Goal: Task Accomplishment & Management: Use online tool/utility

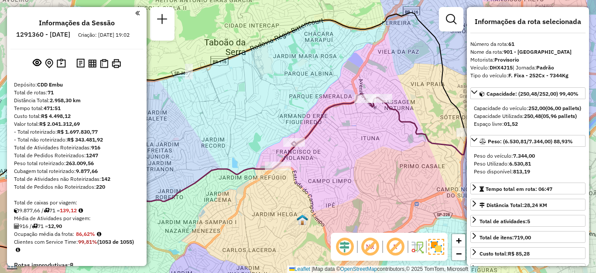
select select "**********"
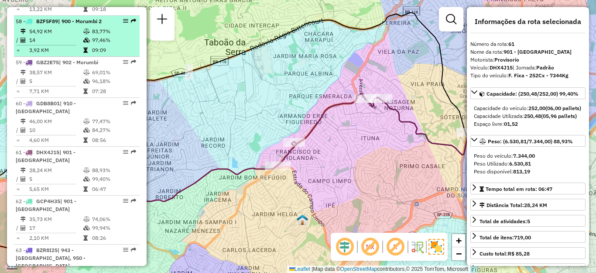
scroll to position [3726, 0]
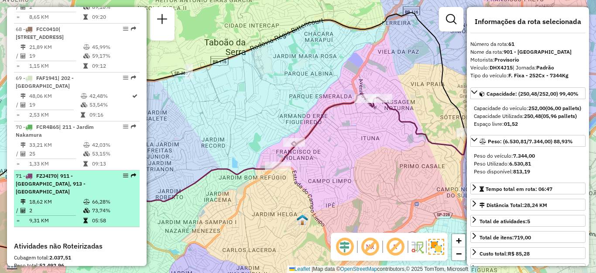
click at [76, 172] on span "| 911 - [GEOGRAPHIC_DATA], 913 - [GEOGRAPHIC_DATA]" at bounding box center [51, 183] width 70 height 22
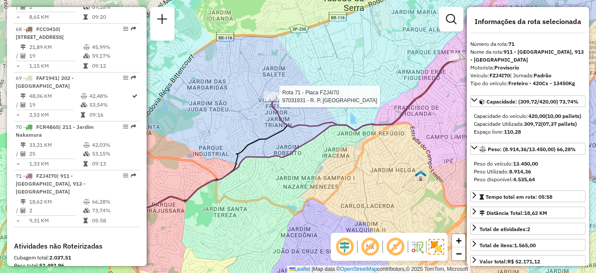
click at [272, 101] on div at bounding box center [277, 96] width 26 height 9
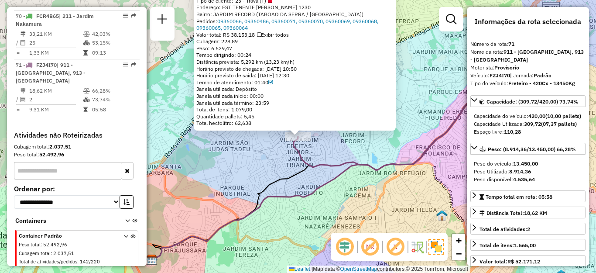
scroll to position [3850, 0]
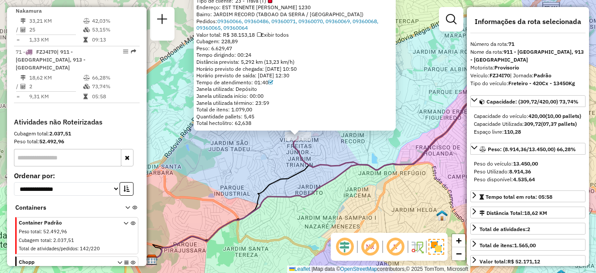
click at [335, 7] on div "Endereço: EST TENENTE [PERSON_NAME] 1230" at bounding box center [294, 7] width 197 height 7
drag, startPoint x: 335, startPoint y: 7, endPoint x: 226, endPoint y: 7, distance: 108.2
click at [226, 7] on div "Endereço: EST TENENTE [PERSON_NAME] 1230" at bounding box center [294, 7] width 197 height 7
copy div "EST TENENTE [PERSON_NAME] 1230"
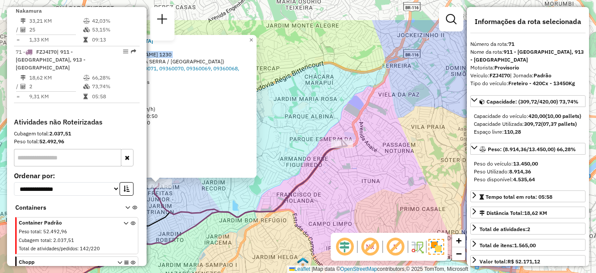
drag, startPoint x: 425, startPoint y: 113, endPoint x: 319, endPoint y: 150, distance: 112.2
click at [281, 157] on div "97031931 - R. P. SANTO COMERCIO Tipo de cliente: 23 - Trava (T) Endereço: EST T…" at bounding box center [298, 136] width 596 height 273
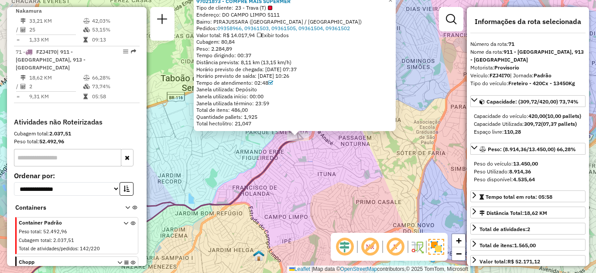
drag, startPoint x: 290, startPoint y: 14, endPoint x: 226, endPoint y: 14, distance: 63.7
click at [226, 14] on div "Endereço: DO CAMPO LIMPO 5111" at bounding box center [294, 14] width 197 height 7
copy div "DO CAMPO LIMPO 5111"
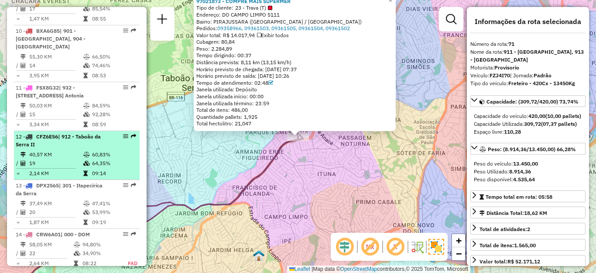
click at [50, 159] on td "19" at bounding box center [56, 163] width 54 height 9
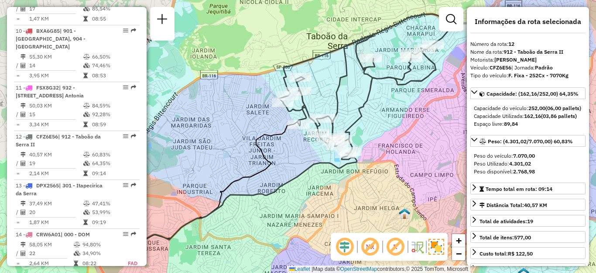
scroll to position [3433, 0]
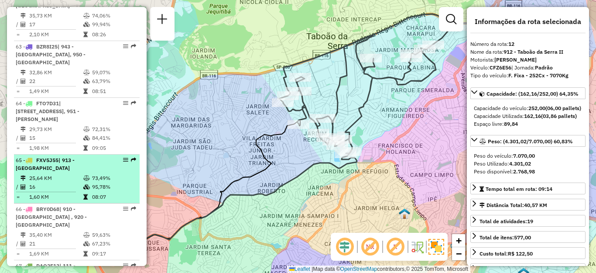
click at [44, 182] on td "16" at bounding box center [56, 186] width 54 height 9
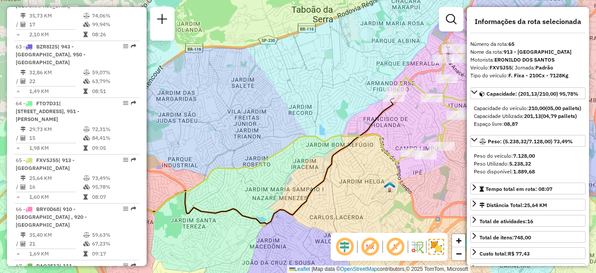
scroll to position [2132, 0]
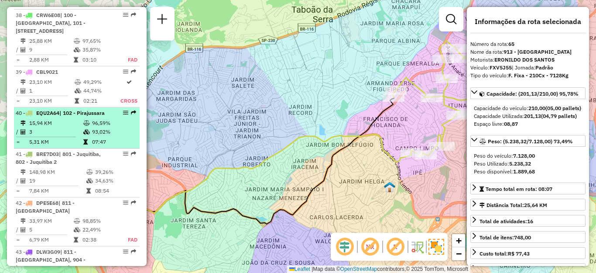
click at [58, 136] on td "3" at bounding box center [56, 131] width 54 height 9
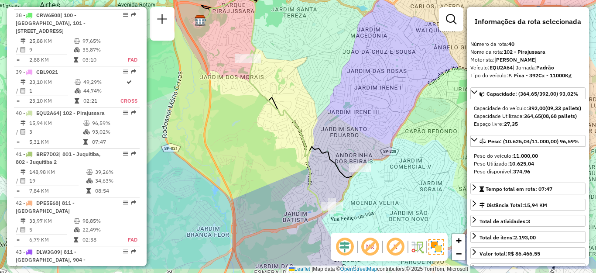
drag, startPoint x: 343, startPoint y: 209, endPoint x: 323, endPoint y: 173, distance: 40.7
click at [323, 173] on div "Janela de atendimento Grade de atendimento Capacidade Transportadoras Veículos …" at bounding box center [298, 136] width 596 height 273
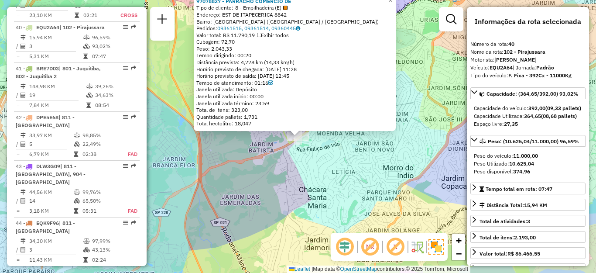
scroll to position [2256, 0]
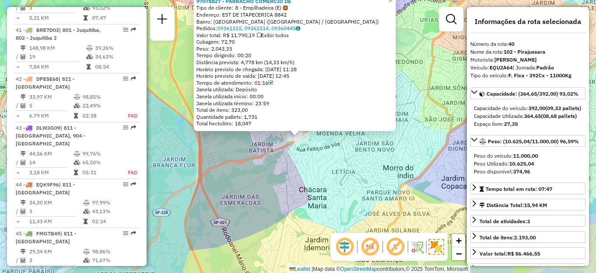
drag, startPoint x: 244, startPoint y: 47, endPoint x: 293, endPoint y: 53, distance: 49.3
click at [271, 46] on div "Peso: 2.043,33" at bounding box center [294, 48] width 197 height 7
click at [244, 151] on div "97078827 - PARRACHO COMERCIO DE Tipo de cliente: 8 - Empilhadeira (E) Endereço:…" at bounding box center [298, 136] width 596 height 273
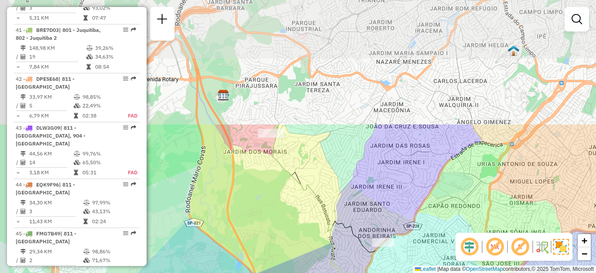
drag, startPoint x: 268, startPoint y: 66, endPoint x: 302, endPoint y: 190, distance: 128.9
click at [321, 217] on div "Janela de atendimento Grade de atendimento Capacidade Transportadoras Veículos …" at bounding box center [298, 136] width 596 height 273
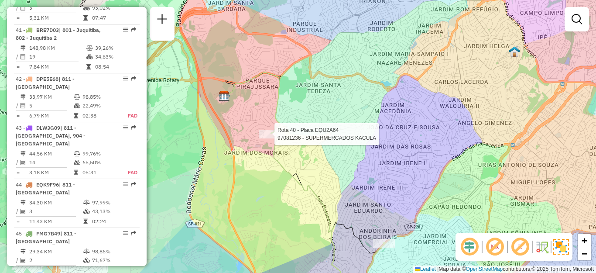
select select "**********"
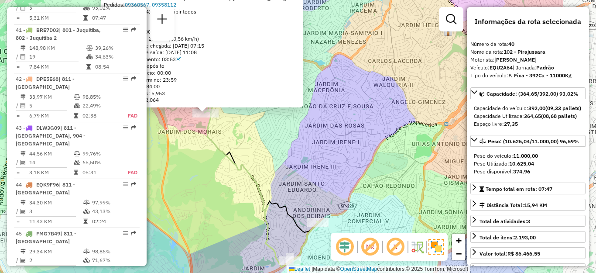
drag, startPoint x: 380, startPoint y: 165, endPoint x: 274, endPoint y: 136, distance: 109.6
click at [283, 139] on div "97081236 - SUPERMERCADOS KACULA Tipo de cliente: 23 - Trava (T) Endereço: [STRE…" at bounding box center [298, 136] width 596 height 273
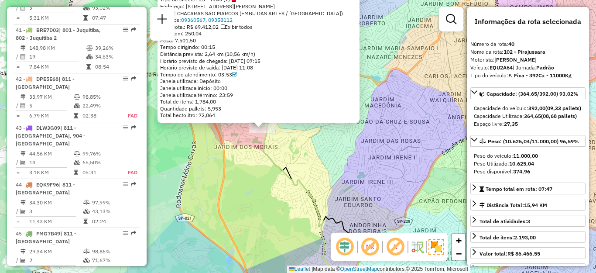
drag, startPoint x: 253, startPoint y: 153, endPoint x: 319, endPoint y: 172, distance: 68.2
click at [319, 172] on div "97081236 - SUPERMERCADOS KACULA Tipo de cliente: 23 - Trava (T) Endereço: [STRE…" at bounding box center [298, 136] width 596 height 273
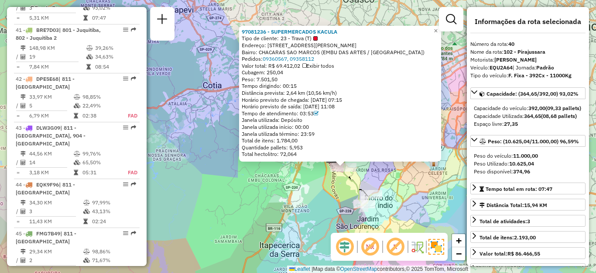
scroll to position [3628, 0]
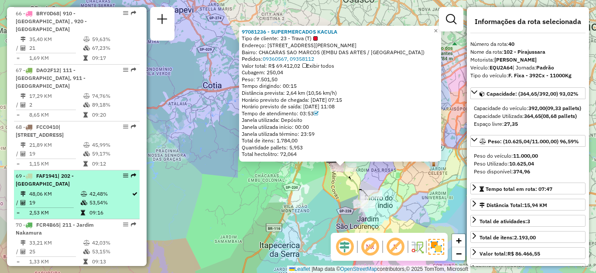
click at [61, 172] on div "69 - FAF1941 | 202 - [GEOGRAPHIC_DATA]" at bounding box center [62, 180] width 93 height 16
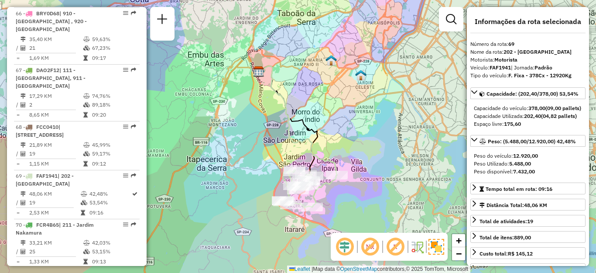
scroll to position [2132, 0]
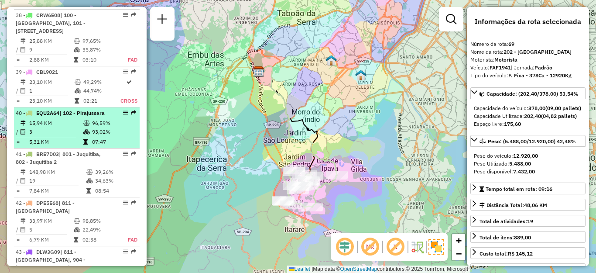
click at [23, 126] on icon at bounding box center [23, 122] width 5 height 5
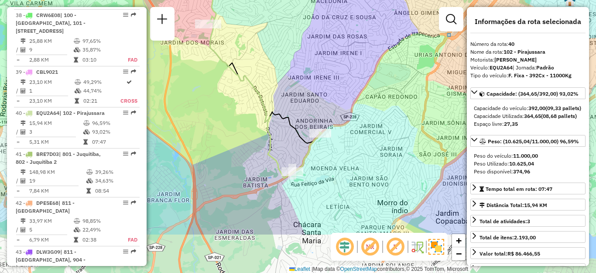
drag, startPoint x: 267, startPoint y: 187, endPoint x: 210, endPoint y: 121, distance: 87.0
click at [210, 121] on div "Janela de atendimento Grade de atendimento Capacidade Transportadoras Veículos …" at bounding box center [298, 136] width 596 height 273
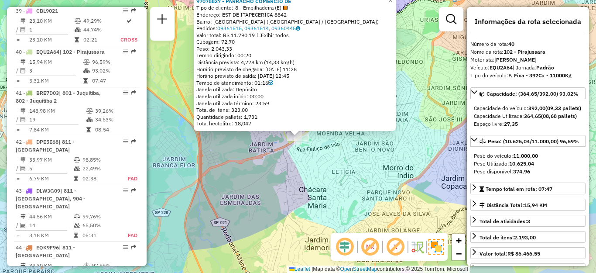
scroll to position [2256, 0]
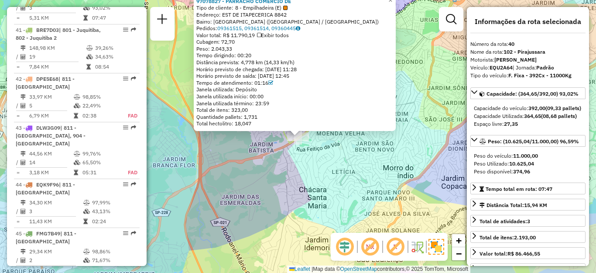
drag, startPoint x: 293, startPoint y: 15, endPoint x: 226, endPoint y: 12, distance: 67.7
click at [226, 12] on div "Endereço: EST DE ITAPECERICA 8842" at bounding box center [294, 14] width 197 height 7
copy div "EST DE ITAPECERICA 8842"
